Goal: Transaction & Acquisition: Purchase product/service

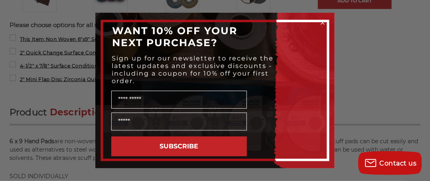
scroll to position [472, 0]
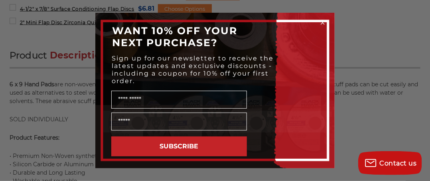
drag, startPoint x: 432, startPoint y: 53, endPoint x: 436, endPoint y: 76, distance: 23.1
click at [324, 24] on icon "Close dialog" at bounding box center [322, 22] width 3 height 3
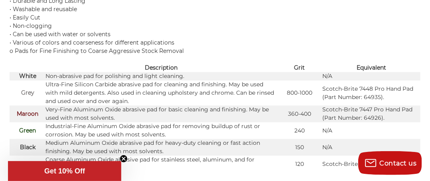
scroll to position [680, 0]
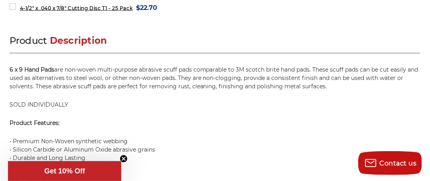
scroll to position [3, 0]
